Goal: Task Accomplishment & Management: Manage account settings

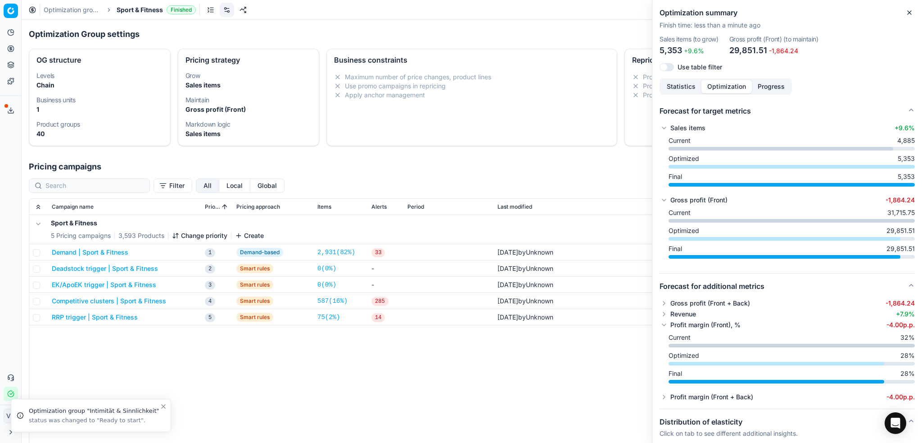
click at [904, 13] on button "Close" at bounding box center [909, 12] width 11 height 11
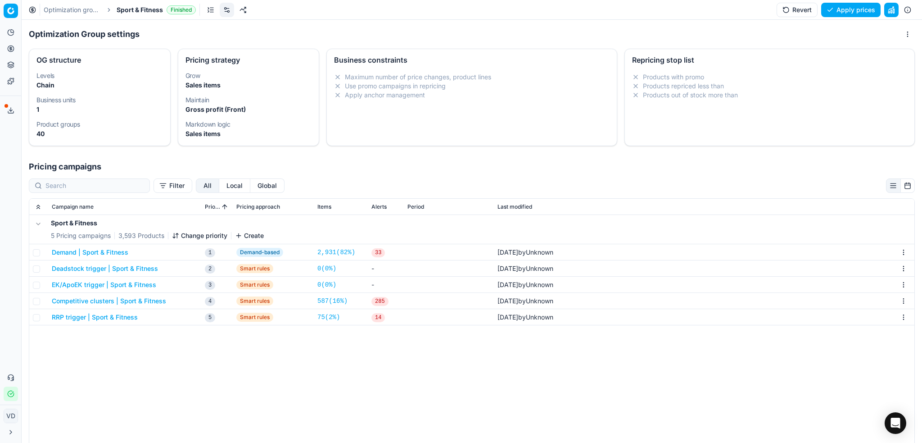
click at [64, 11] on link "Optimization groups" at bounding box center [73, 9] width 58 height 9
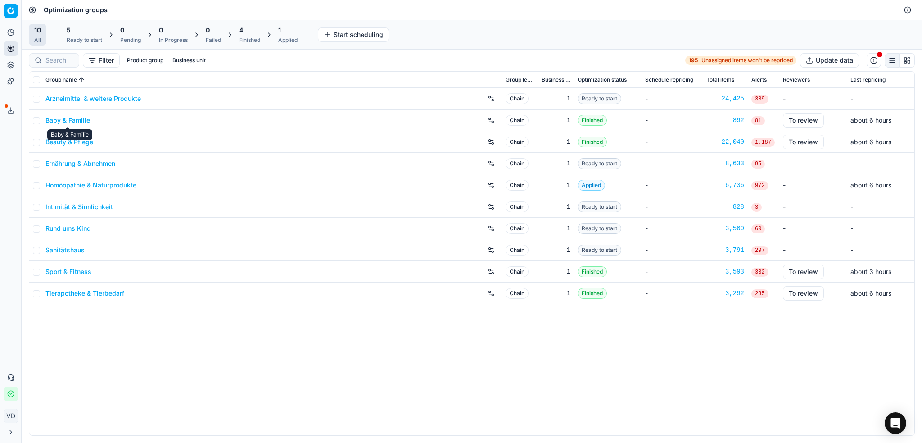
click at [61, 119] on link "Baby & Familie" at bounding box center [67, 120] width 45 height 9
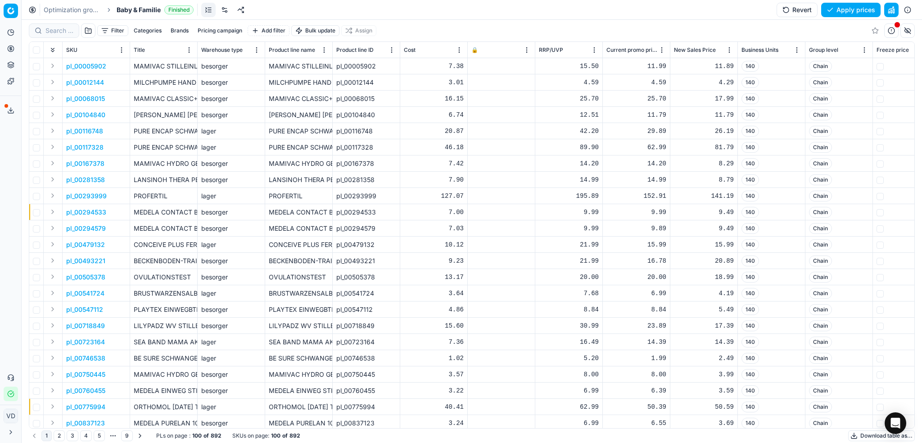
click at [227, 13] on link at bounding box center [225, 10] width 14 height 14
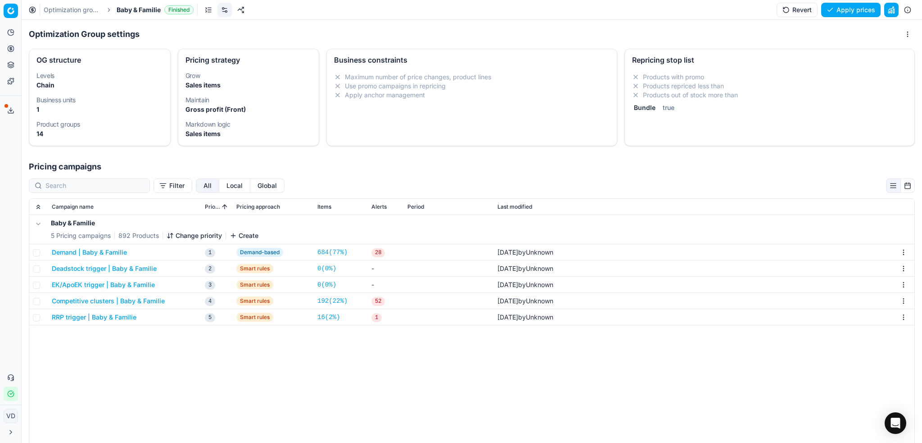
click at [135, 269] on button "Deadstock trigger | Baby & Familie" at bounding box center [104, 268] width 105 height 9
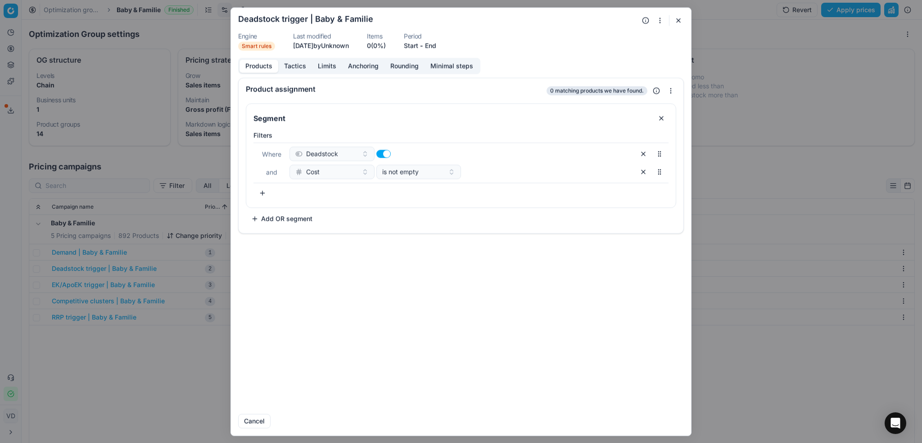
click at [682, 15] on button "button" at bounding box center [678, 20] width 11 height 11
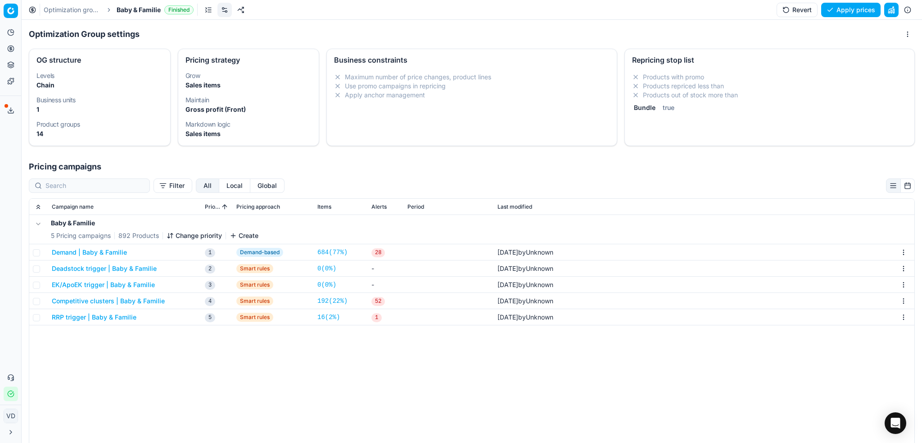
click at [116, 298] on button "Competitive clusters | Baby & Familie" at bounding box center [108, 300] width 113 height 9
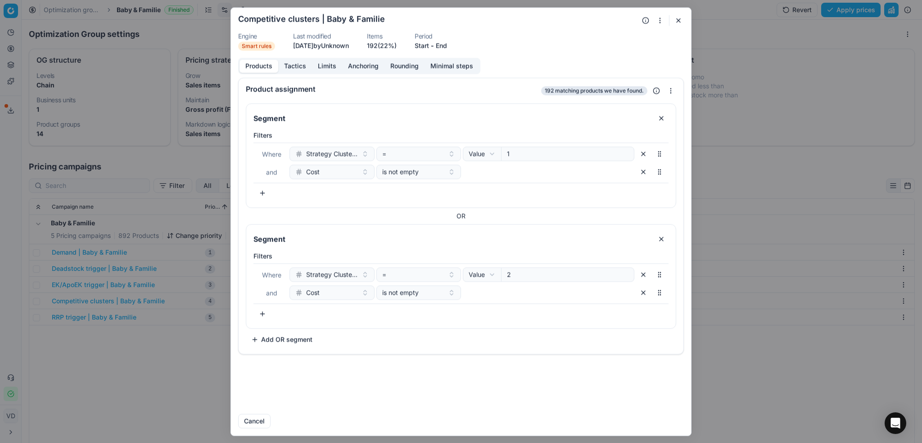
click at [294, 68] on button "Tactics" at bounding box center [295, 65] width 34 height 13
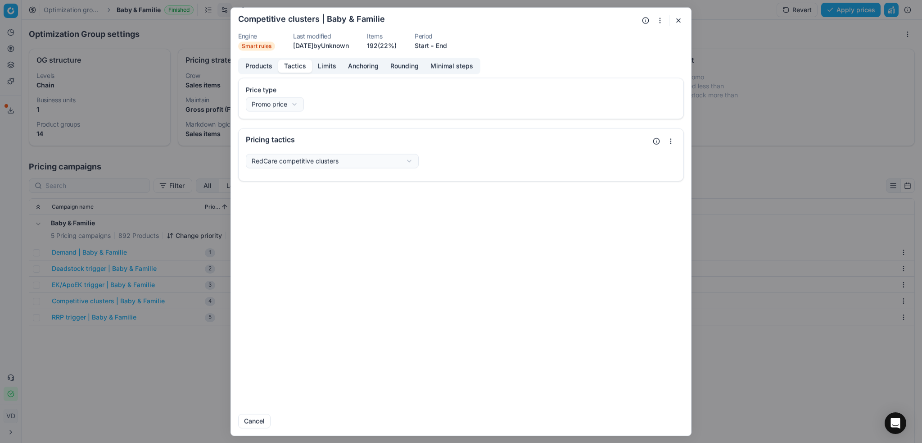
click at [328, 165] on div "We are saving PC settings. Please wait, it should take a few minutes Competitiv…" at bounding box center [461, 221] width 922 height 443
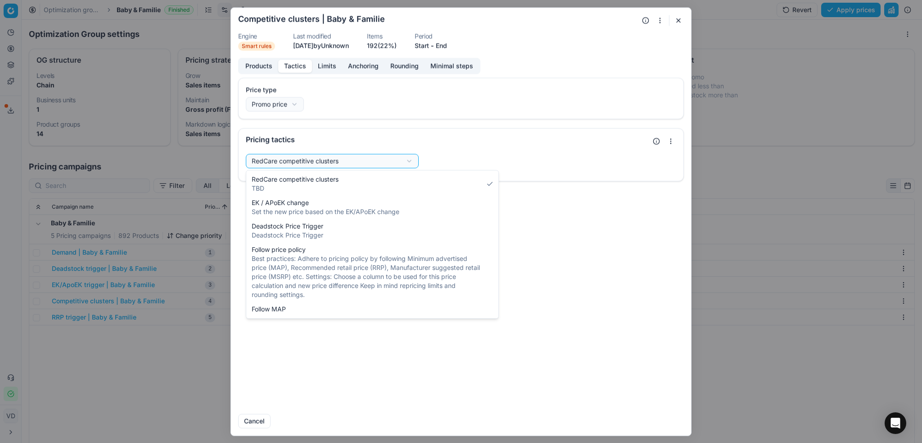
click at [328, 164] on div "We are saving PC settings. Please wait, it should take a few minutes Competitiv…" at bounding box center [461, 221] width 922 height 443
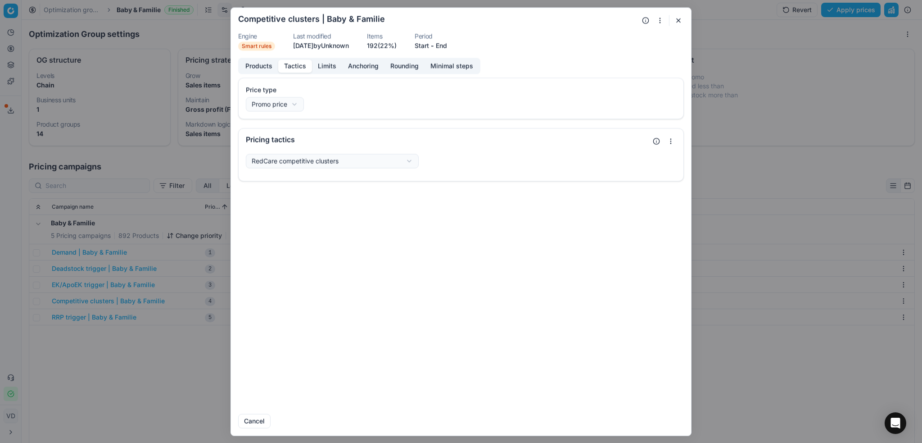
click at [326, 72] on button "Limits" at bounding box center [327, 65] width 30 height 13
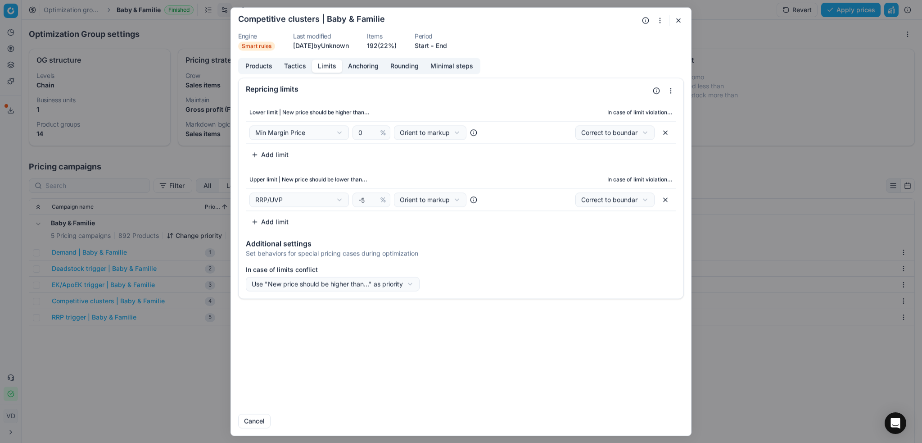
click at [362, 65] on button "Anchoring" at bounding box center [363, 65] width 42 height 13
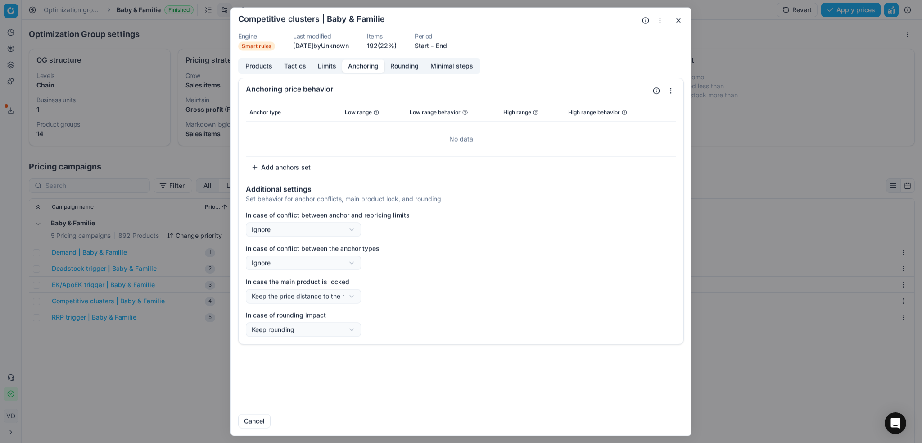
click at [404, 68] on button "Rounding" at bounding box center [405, 65] width 40 height 13
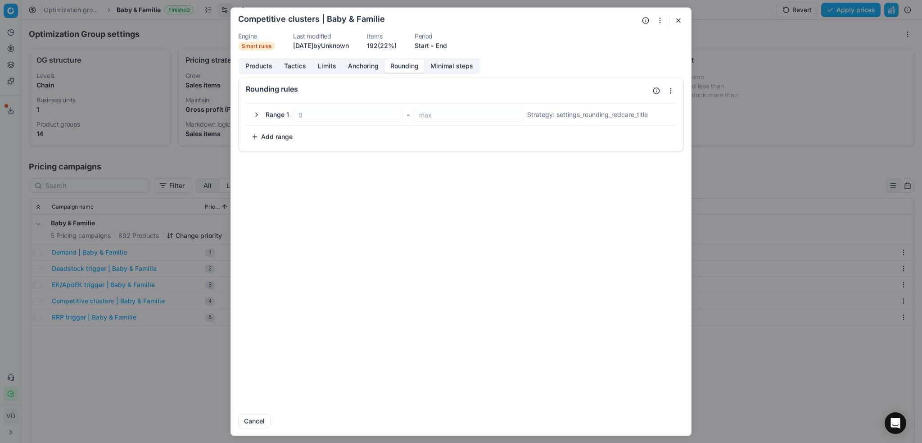
click at [458, 67] on button "Minimal steps" at bounding box center [452, 65] width 54 height 13
click at [680, 22] on button "button" at bounding box center [678, 20] width 11 height 11
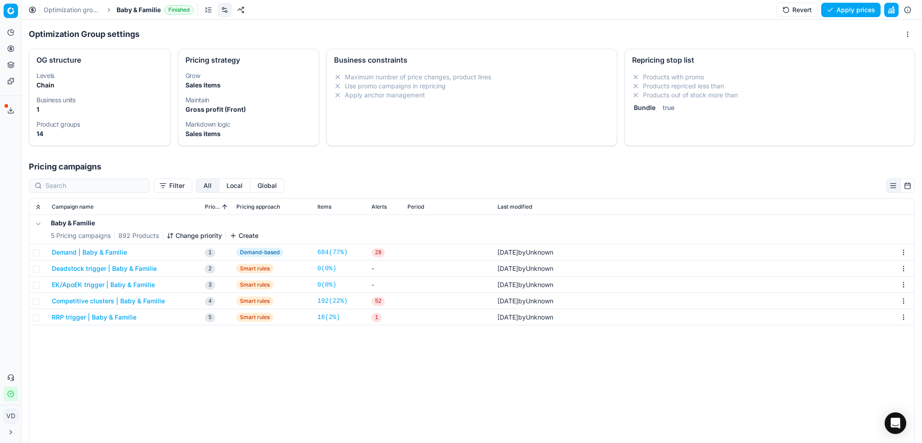
click at [100, 300] on button "Competitive clusters | Baby & Familie" at bounding box center [108, 300] width 113 height 9
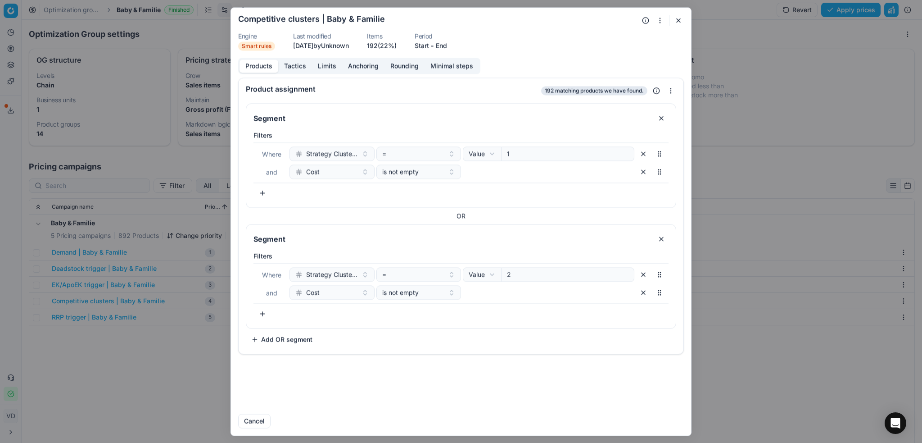
click at [757, 305] on div "We are saving PC settings. Please wait, it should take a few minutes Competitiv…" at bounding box center [461, 221] width 922 height 443
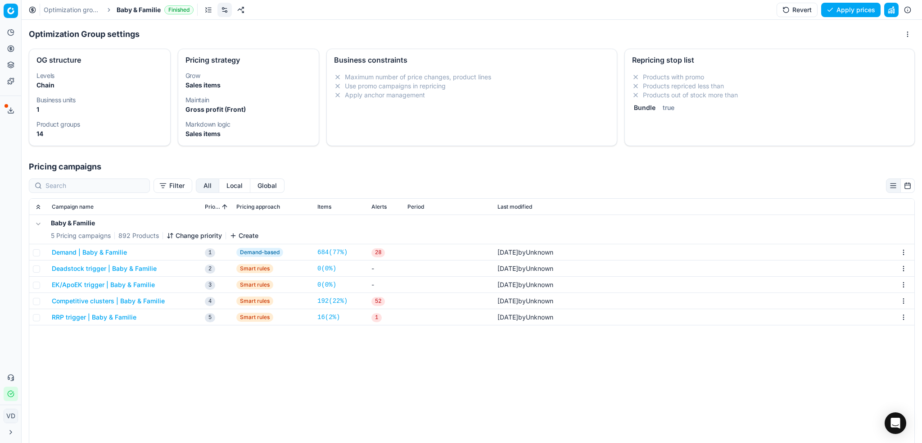
click at [106, 285] on button "EK/ApoEK trigger | Baby & Familie" at bounding box center [103, 284] width 103 height 9
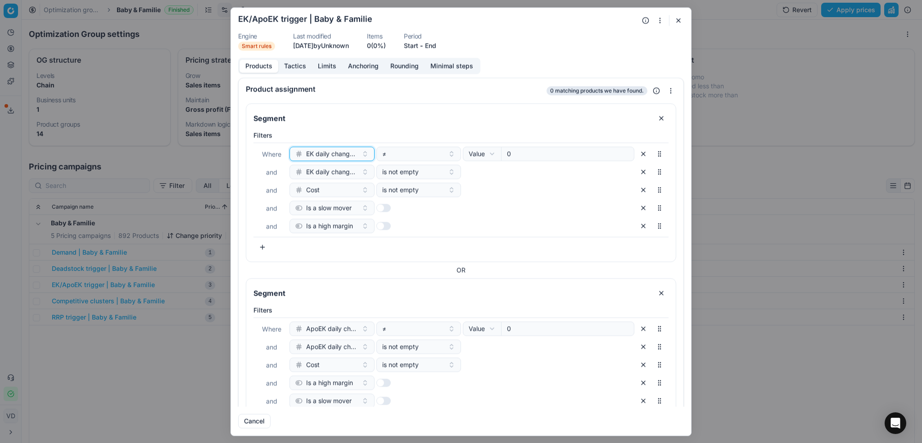
click at [363, 157] on button "EK daily change, %" at bounding box center [332, 153] width 85 height 14
type input "у"
type input "[PERSON_NAME]"
click at [482, 193] on div at bounding box center [549, 189] width 172 height 14
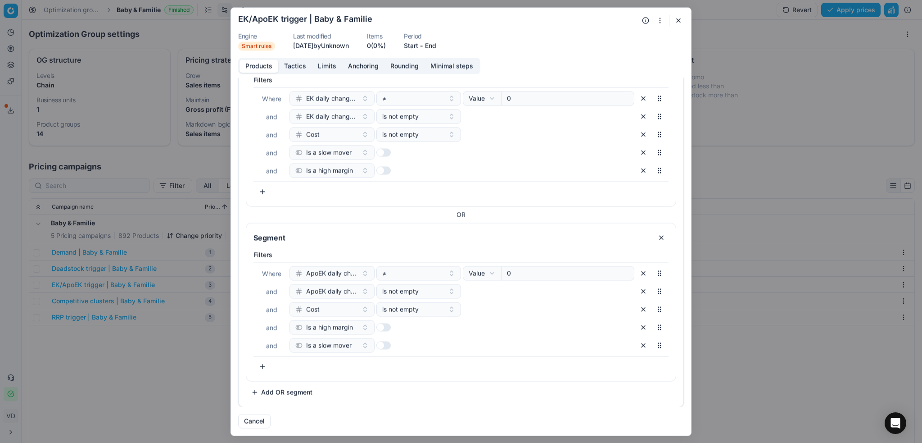
click at [295, 69] on button "Tactics" at bounding box center [295, 65] width 34 height 13
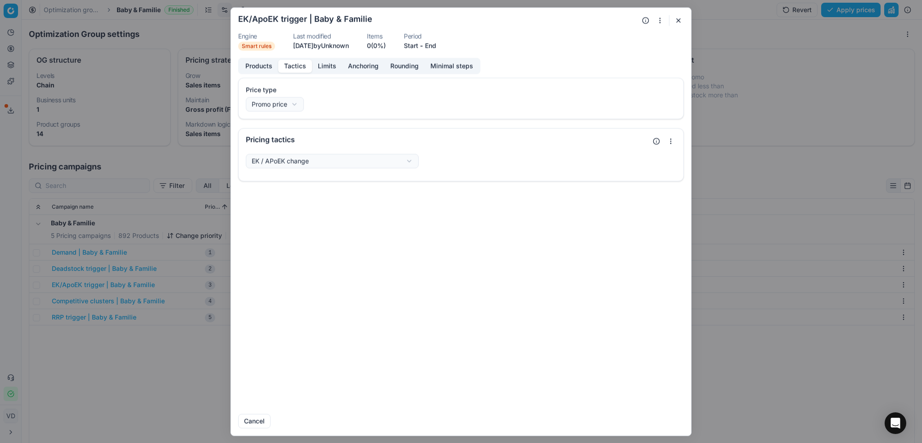
click at [321, 67] on button "Limits" at bounding box center [327, 65] width 30 height 13
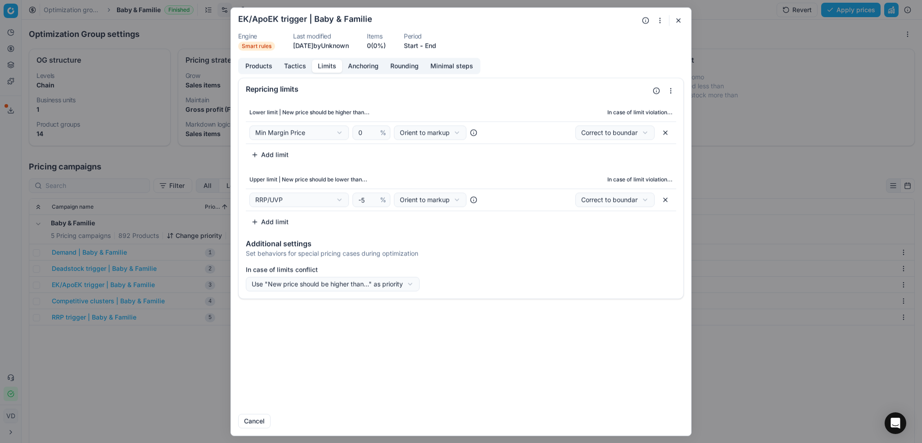
click at [353, 64] on button "Anchoring" at bounding box center [363, 65] width 42 height 13
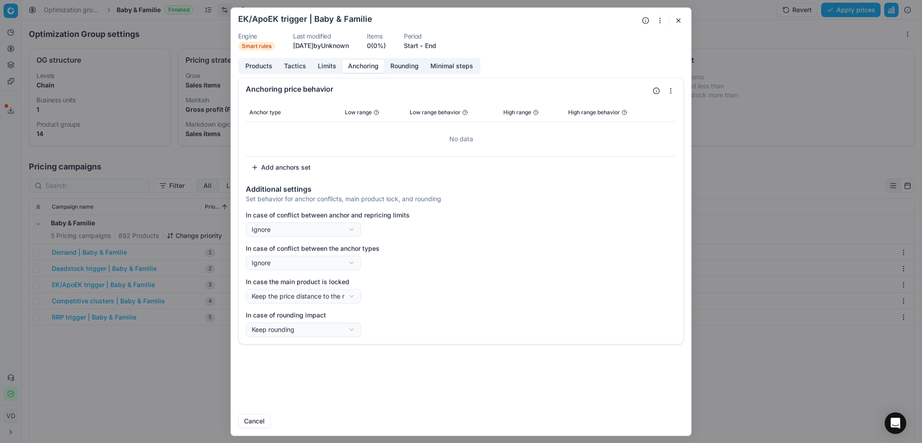
click at [410, 64] on button "Rounding" at bounding box center [405, 65] width 40 height 13
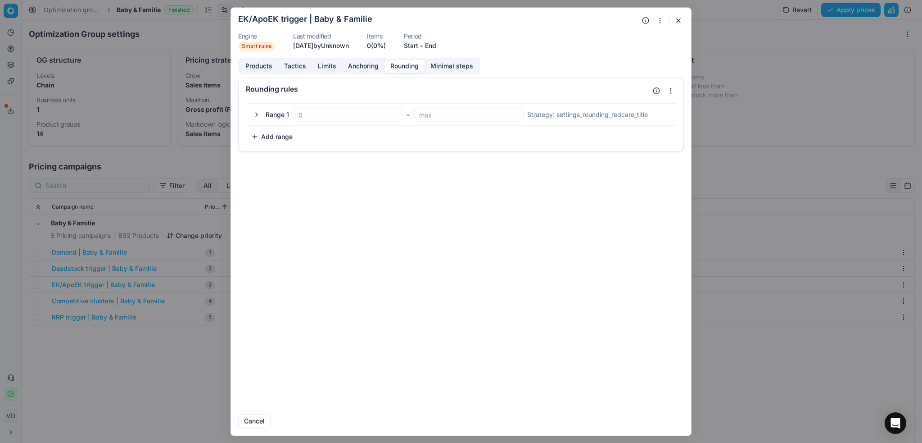
click at [462, 64] on button "Minimal steps" at bounding box center [452, 65] width 54 height 13
click at [275, 64] on button "Products" at bounding box center [259, 65] width 39 height 13
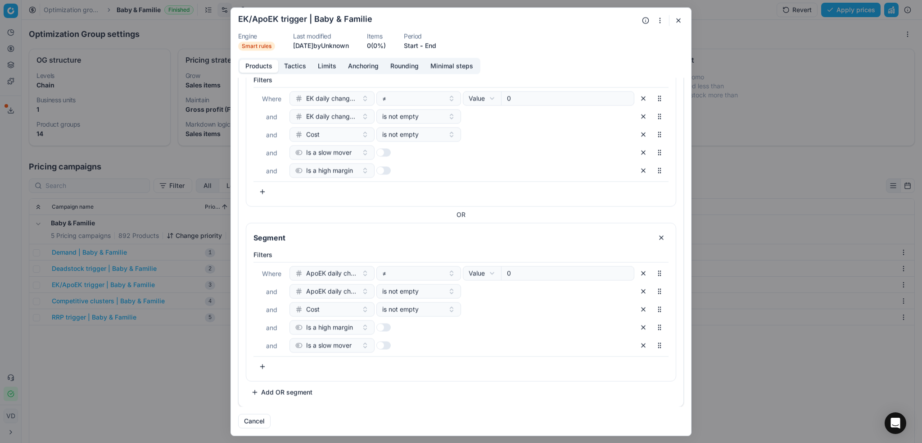
click at [295, 66] on button "Tactics" at bounding box center [295, 65] width 34 height 13
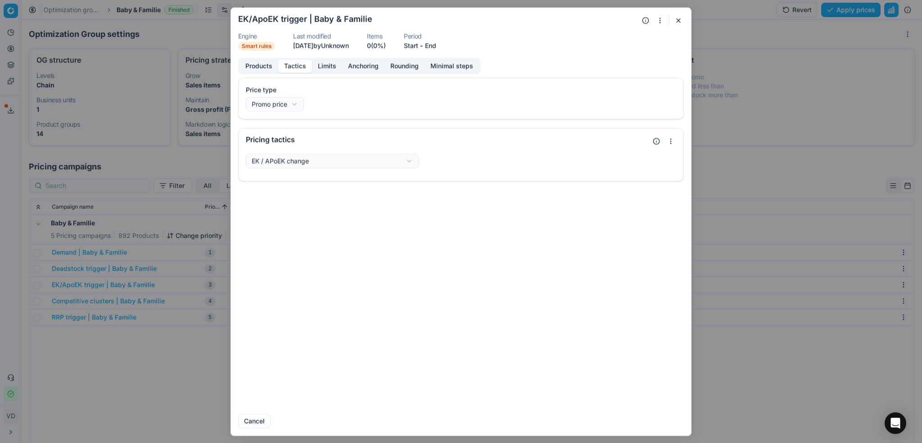
click at [299, 161] on div "We are saving PC settings. Please wait, it should take a few minutes EK/ApoEK t…" at bounding box center [461, 221] width 922 height 443
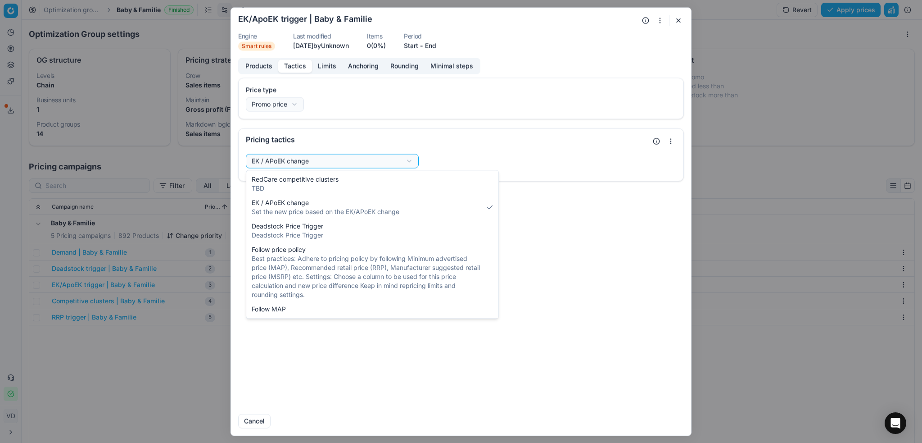
click at [299, 162] on div "We are saving PC settings. Please wait, it should take a few minutes EK/ApoEK t…" at bounding box center [461, 221] width 922 height 443
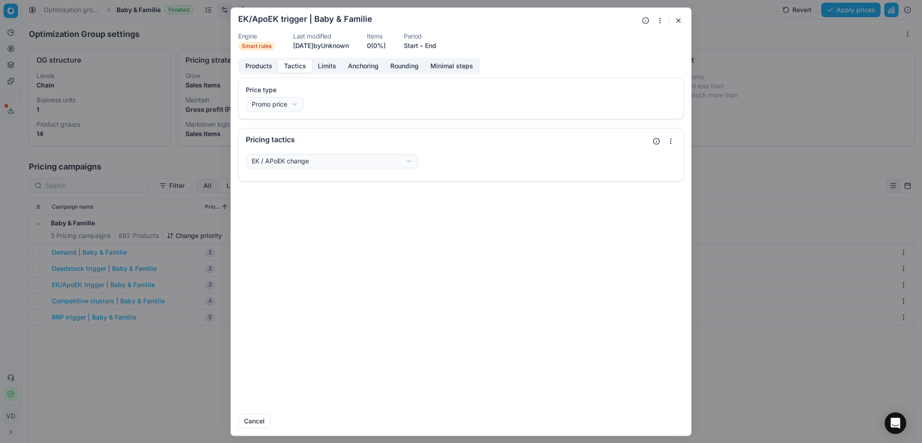
click at [461, 207] on div "Price type Promo price Default Regular price Promo price Pricing tactics EK / A…" at bounding box center [461, 241] width 460 height 329
